Goal: Navigation & Orientation: Find specific page/section

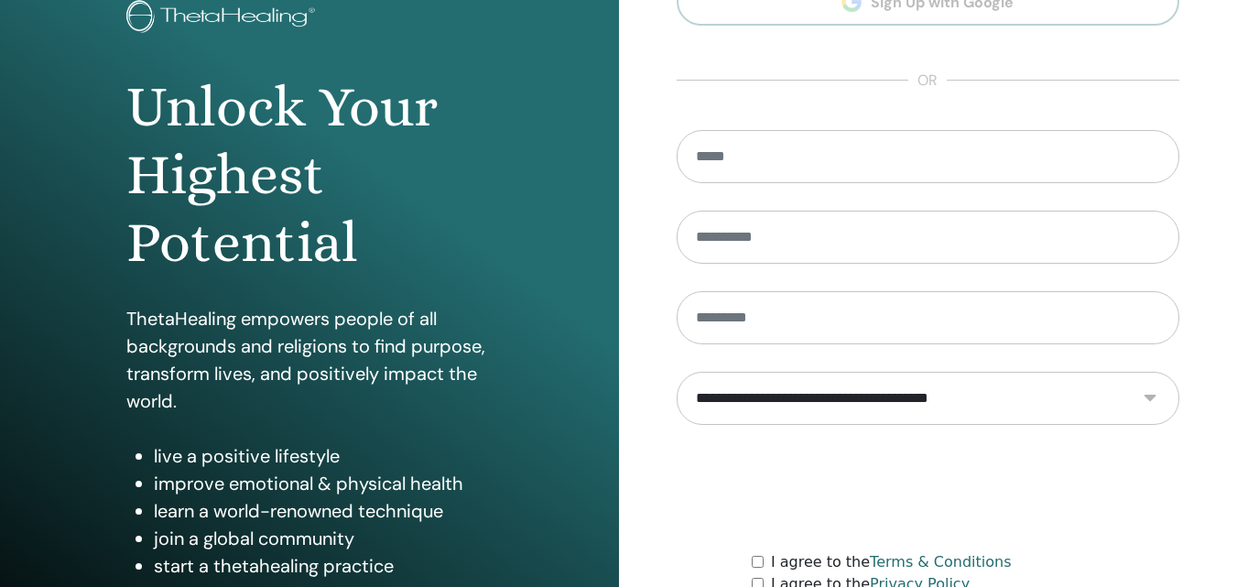
scroll to position [292, 0]
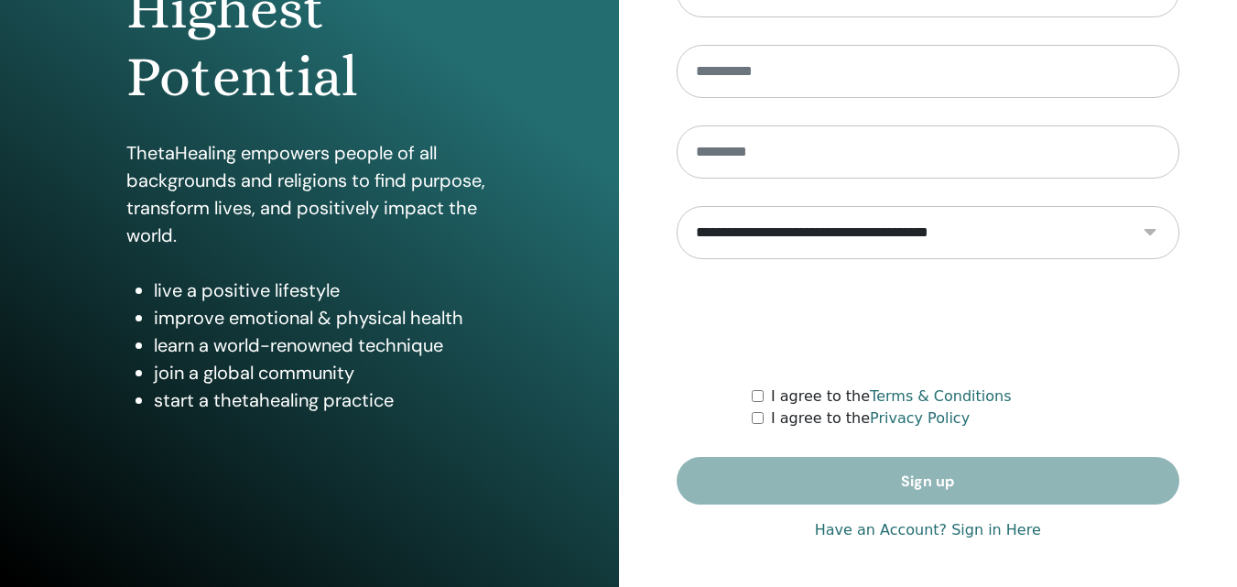
click at [957, 525] on link "Have an Account? Sign in Here" at bounding box center [928, 530] width 226 height 22
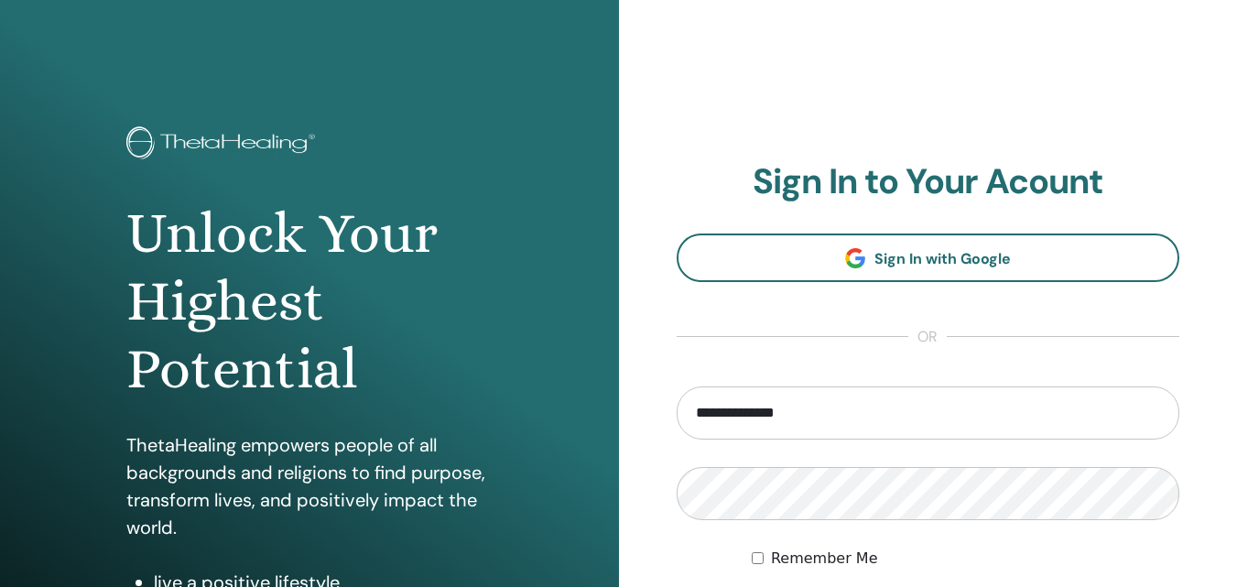
scroll to position [171, 0]
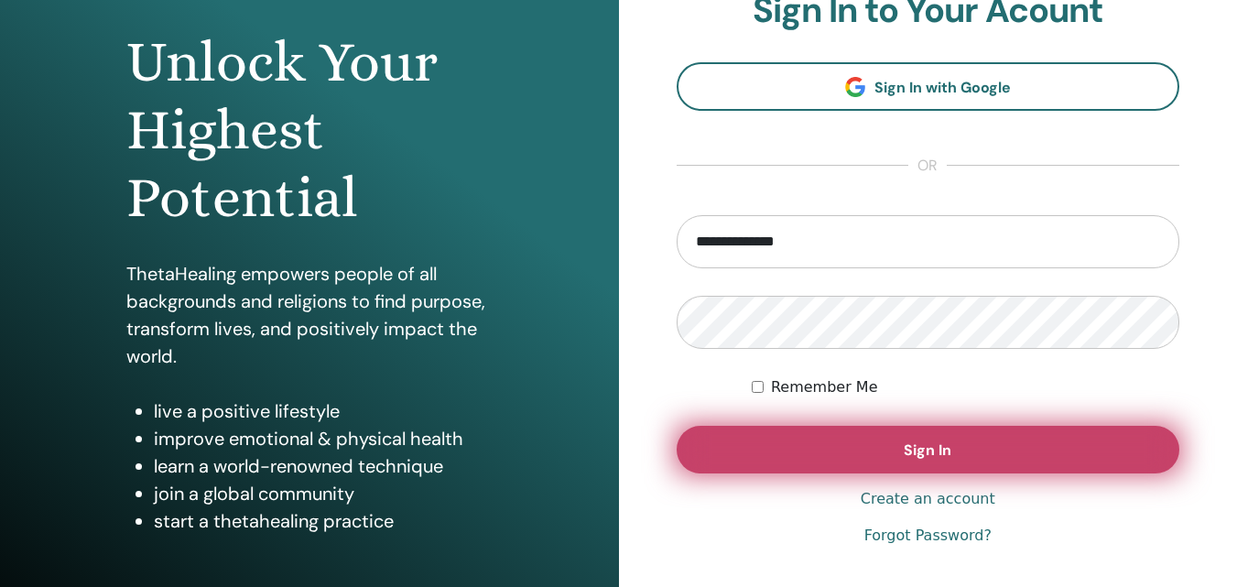
click at [1044, 445] on button "Sign In" at bounding box center [927, 450] width 503 height 48
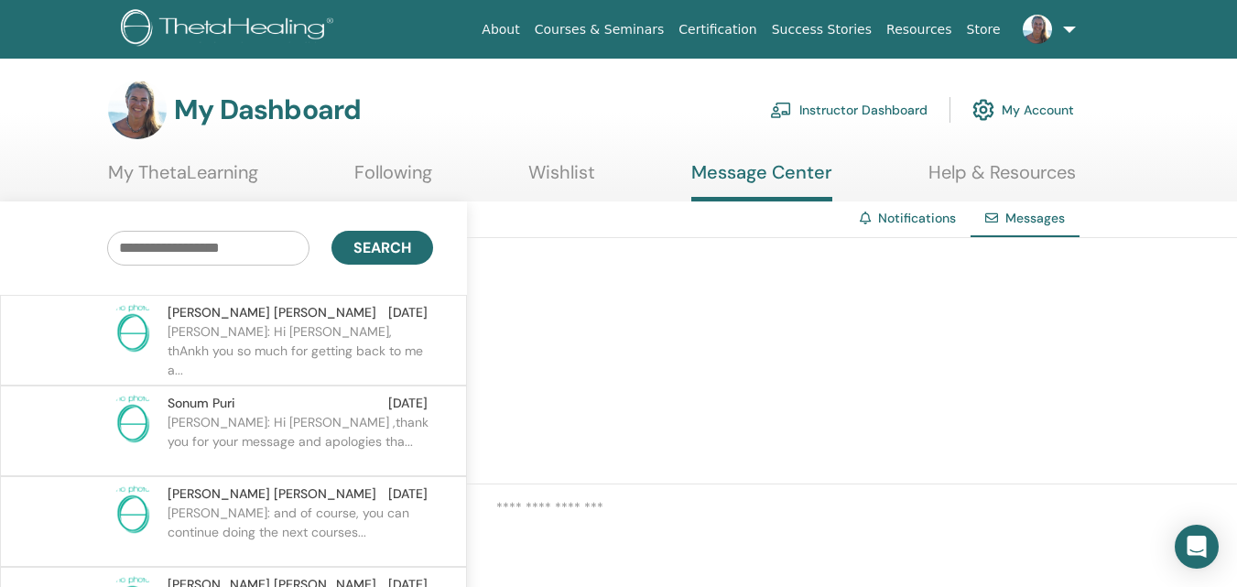
click at [811, 106] on link "Instructor Dashboard" at bounding box center [848, 110] width 157 height 40
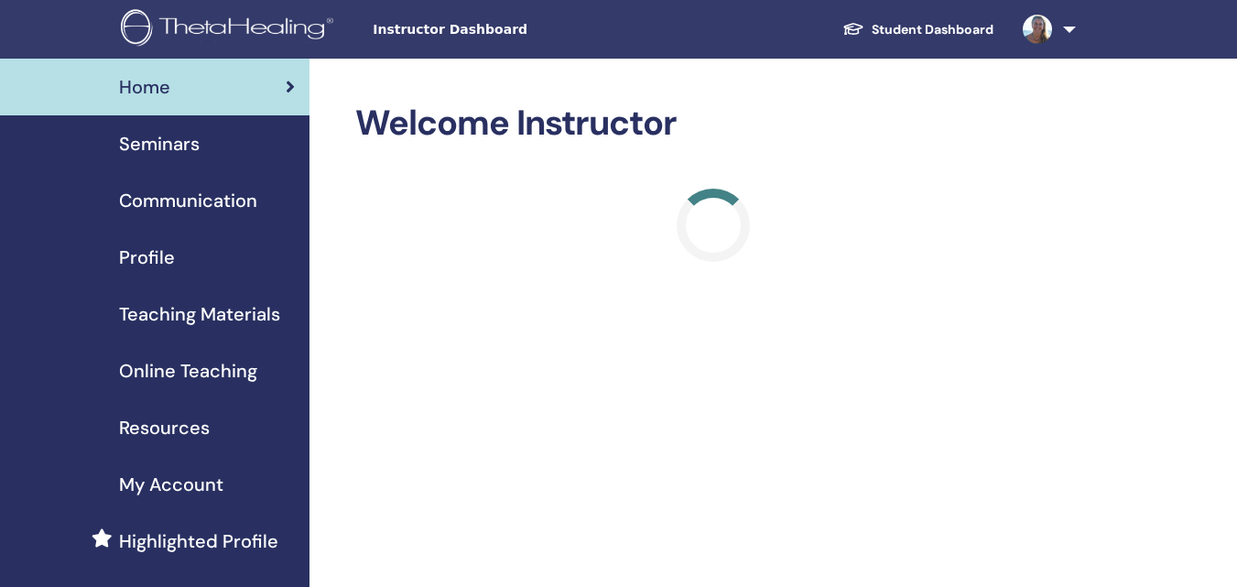
click at [136, 142] on span "Seminars" at bounding box center [159, 143] width 81 height 27
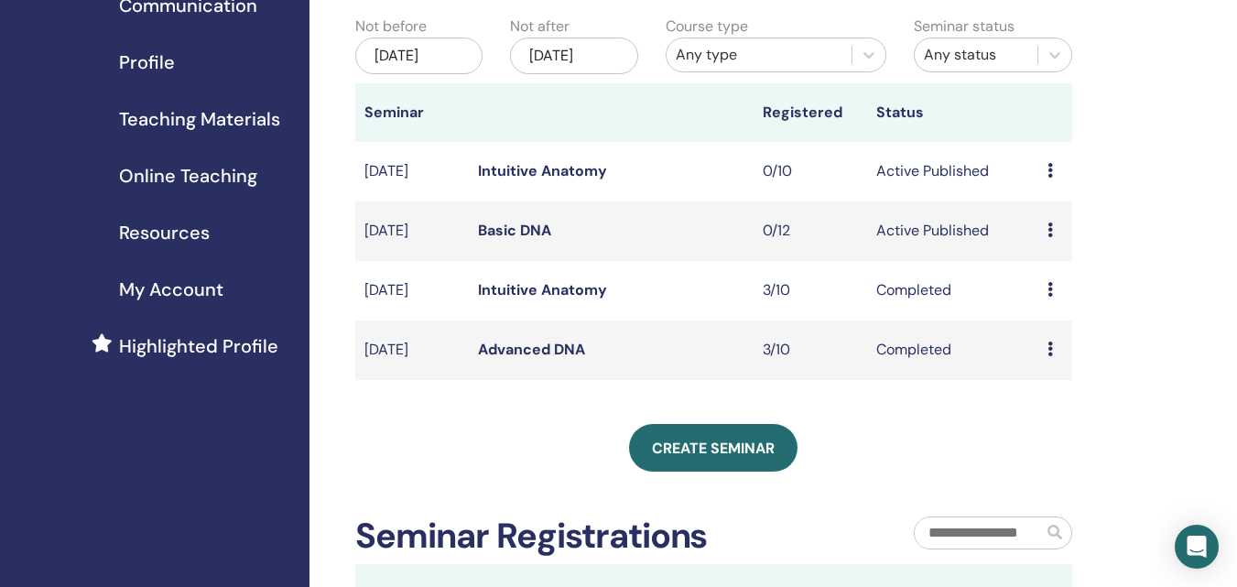
scroll to position [212, 0]
